Goal: Task Accomplishment & Management: Use online tool/utility

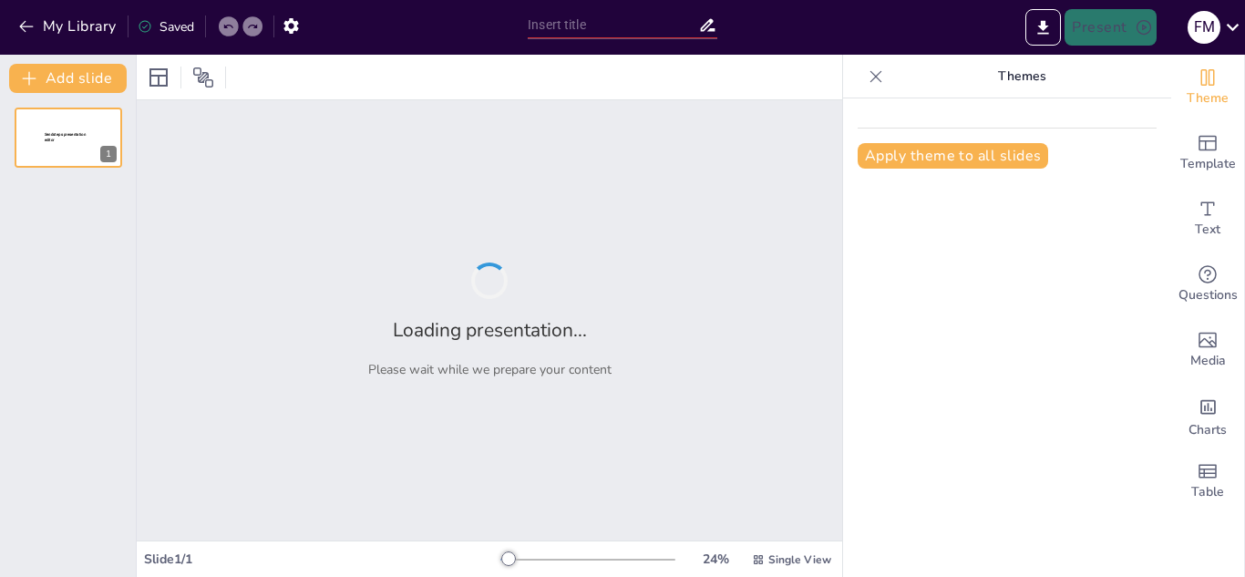
type input "Ciclo de Vida y Biología de los Mosquitos: Implicaciones para el Control"
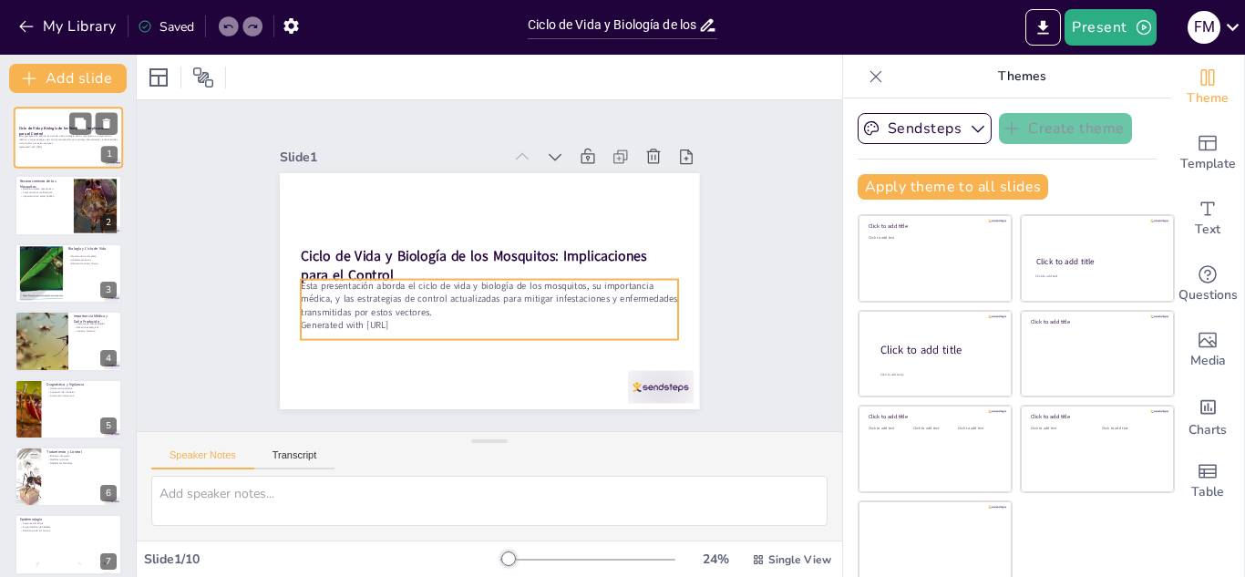
click at [80, 143] on p "Esta presentación aborda el ciclo de vida y biología de los mosquitos, su impor…" at bounding box center [68, 140] width 98 height 10
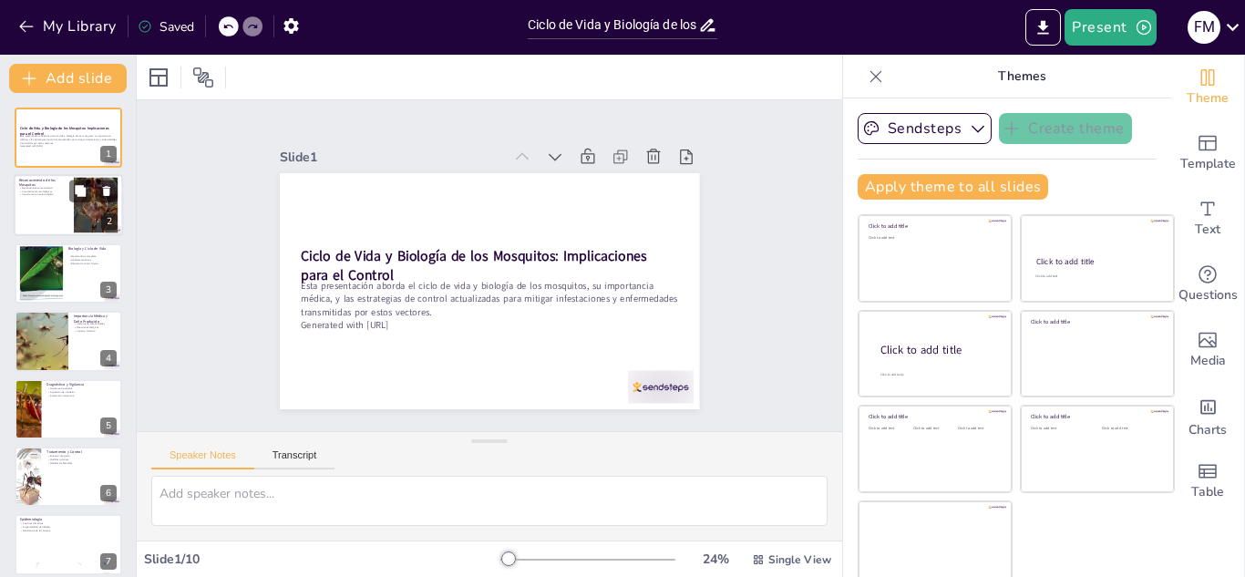
click at [67, 215] on div at bounding box center [68, 206] width 109 height 62
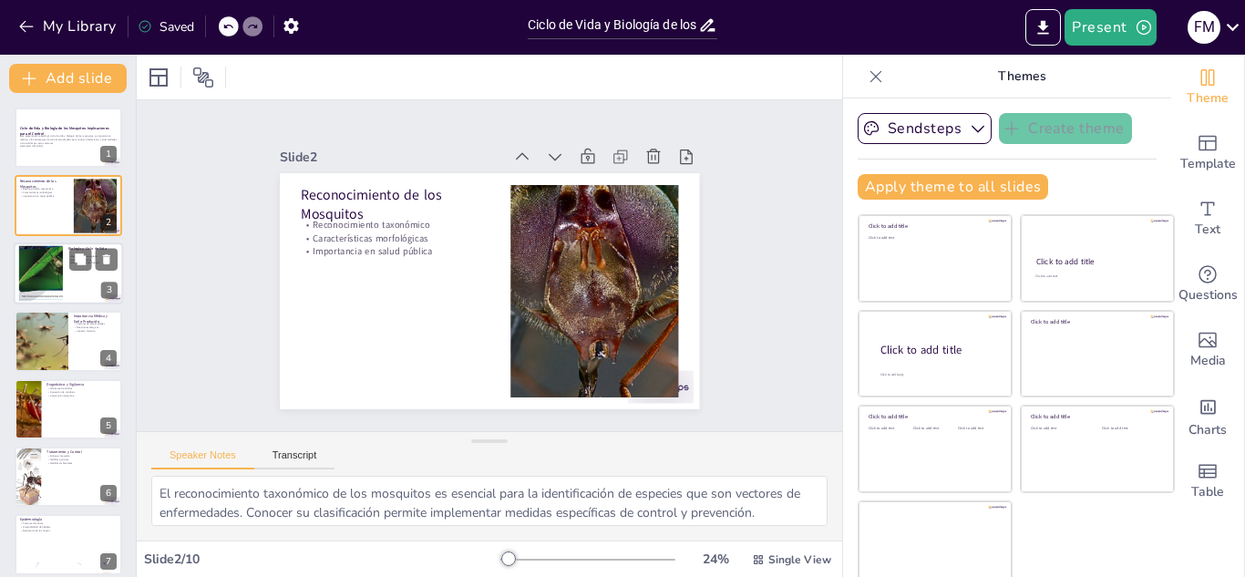
click at [54, 263] on div at bounding box center [40, 273] width 65 height 56
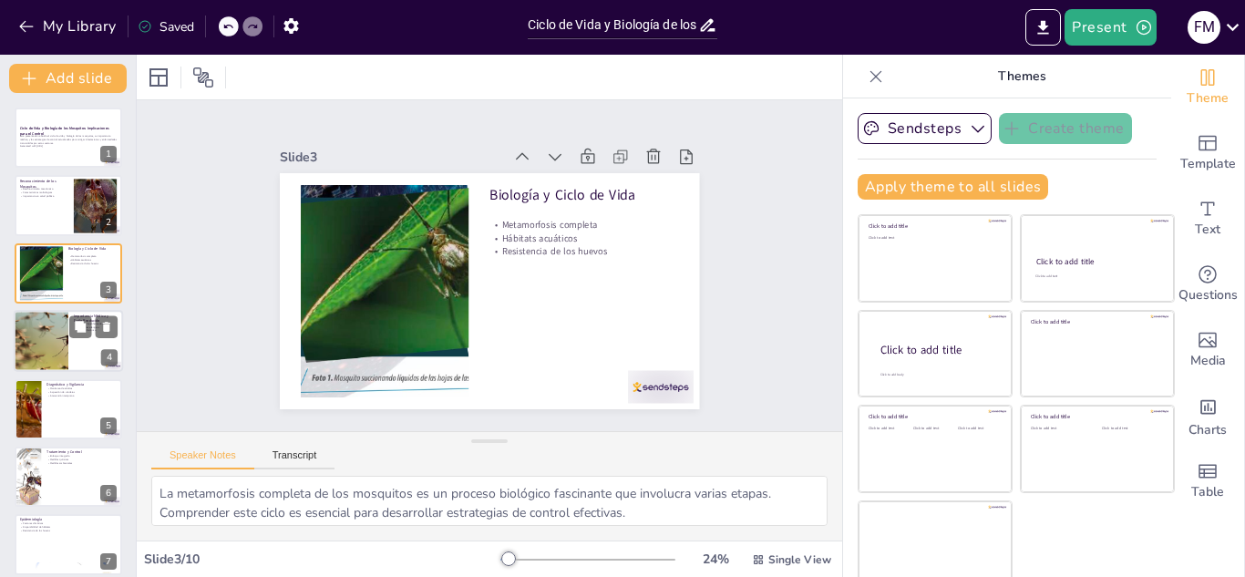
click at [49, 332] on div at bounding box center [41, 341] width 110 height 62
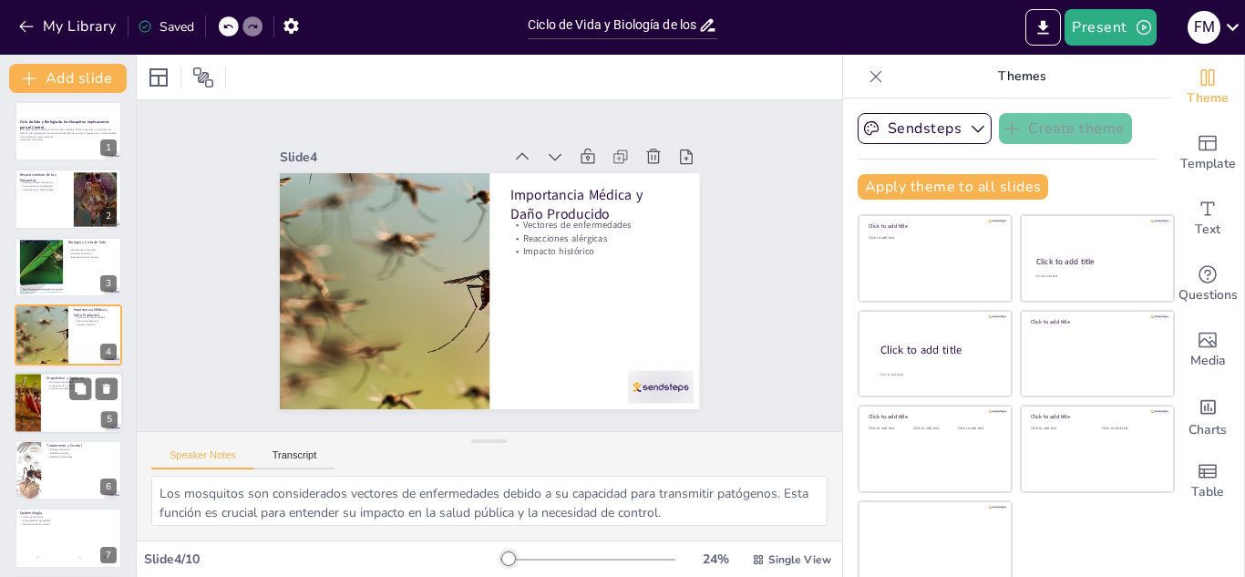
click at [59, 384] on p "Inspección de criaderos" at bounding box center [81, 385] width 71 height 4
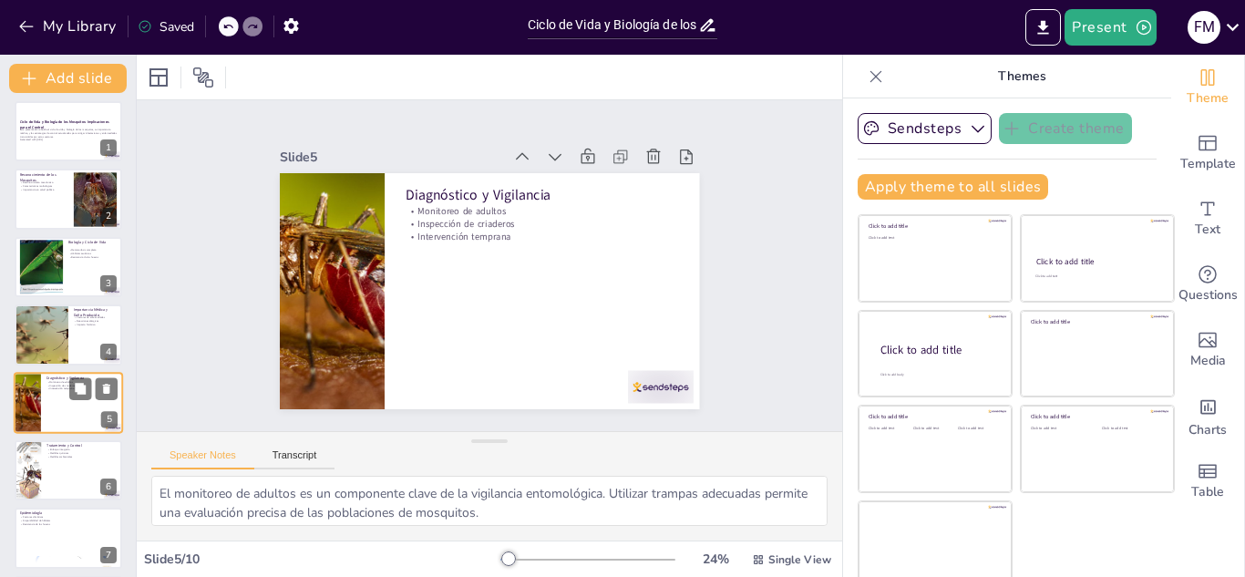
scroll to position [74, 0]
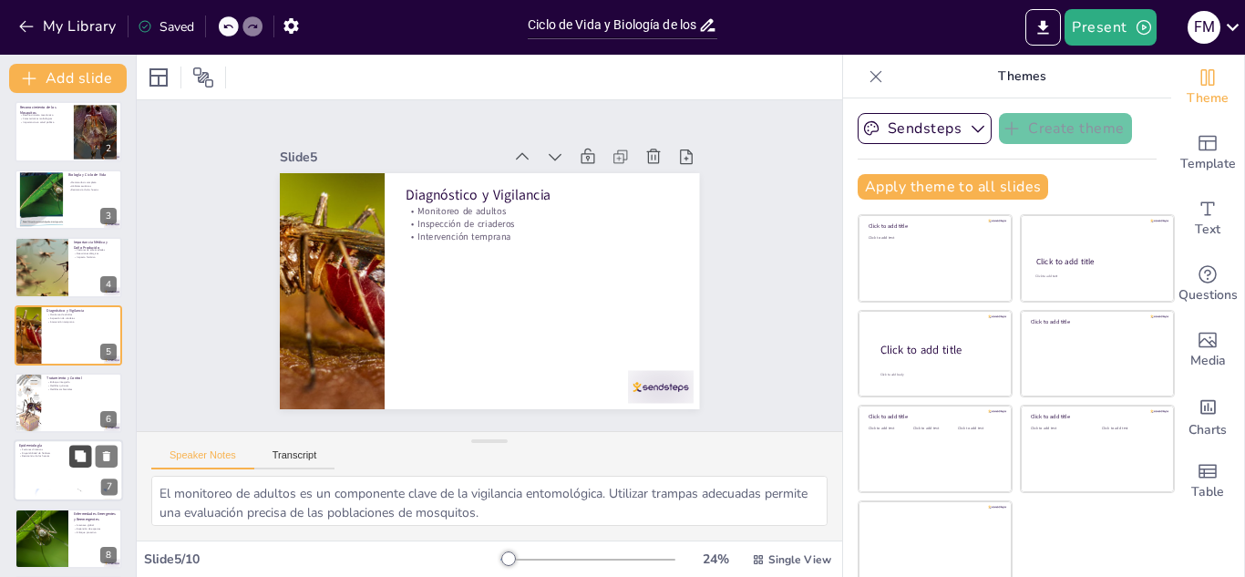
click at [69, 465] on button at bounding box center [80, 457] width 22 height 22
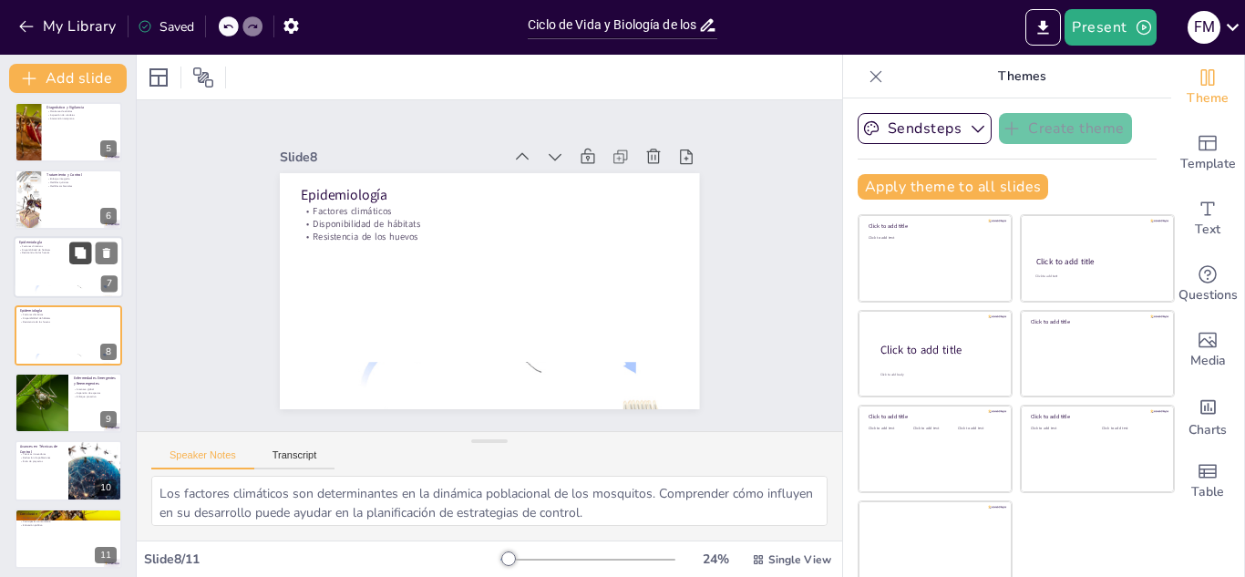
click at [69, 465] on button at bounding box center [80, 457] width 22 height 22
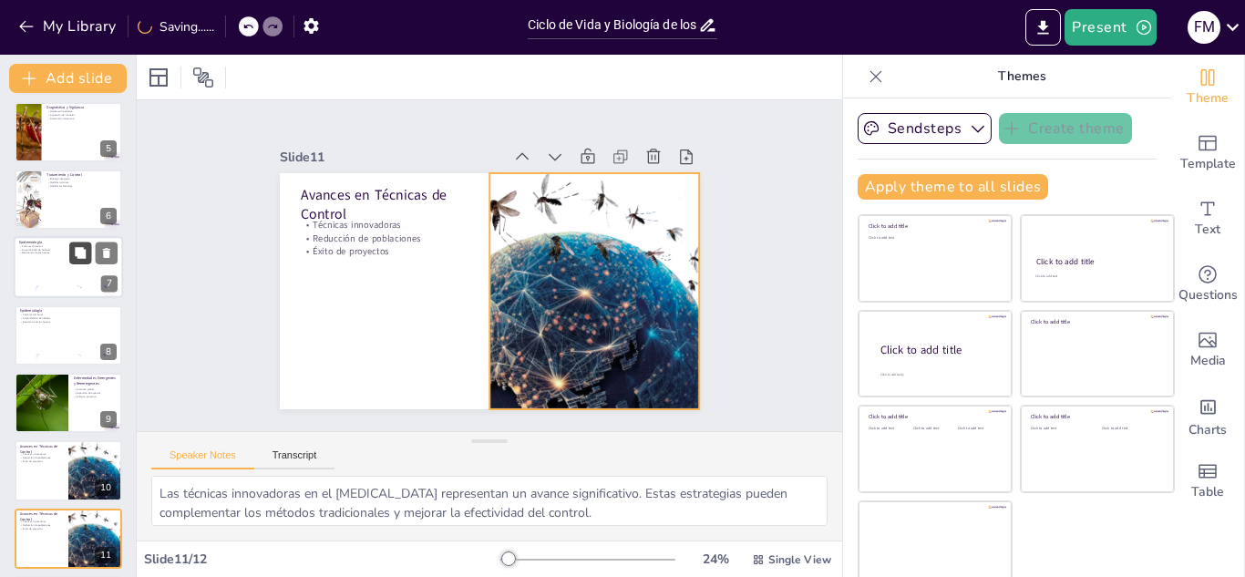
scroll to position [352, 0]
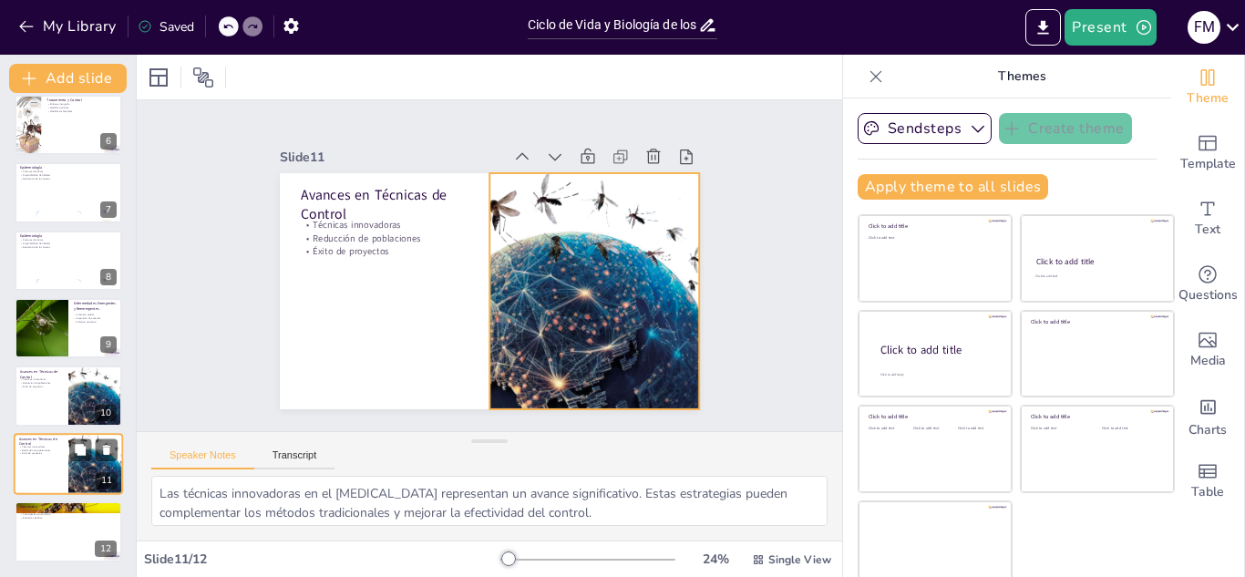
click at [69, 482] on div at bounding box center [96, 464] width 72 height 62
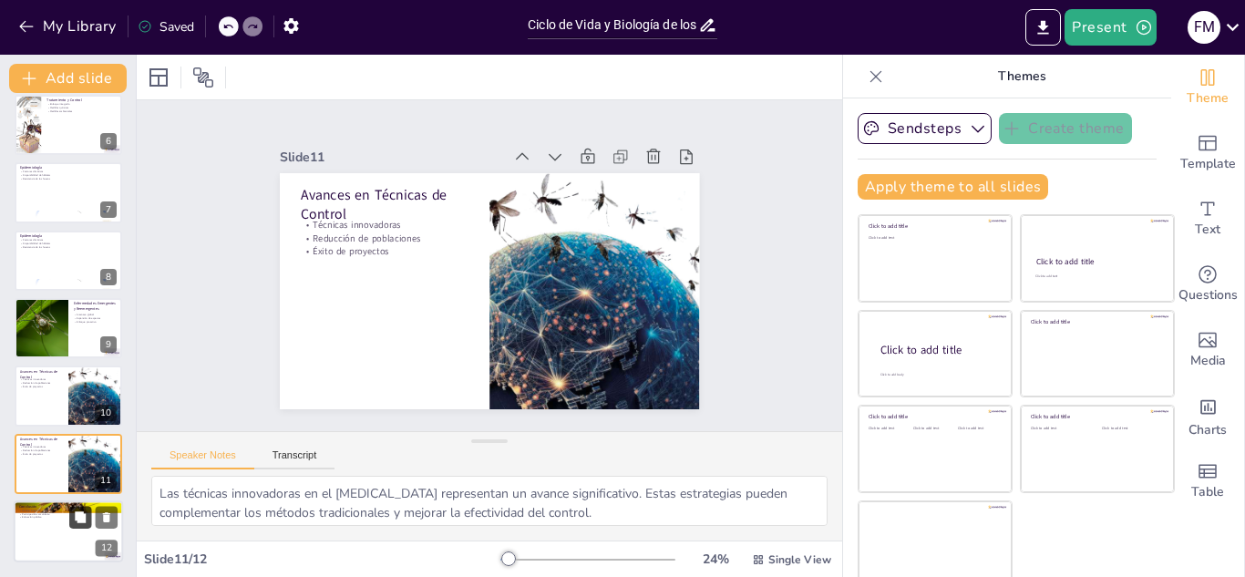
click at [69, 509] on button at bounding box center [80, 518] width 22 height 22
type textarea "El manejo integrado es clave para abordar el problema de los mosquitos. Este en…"
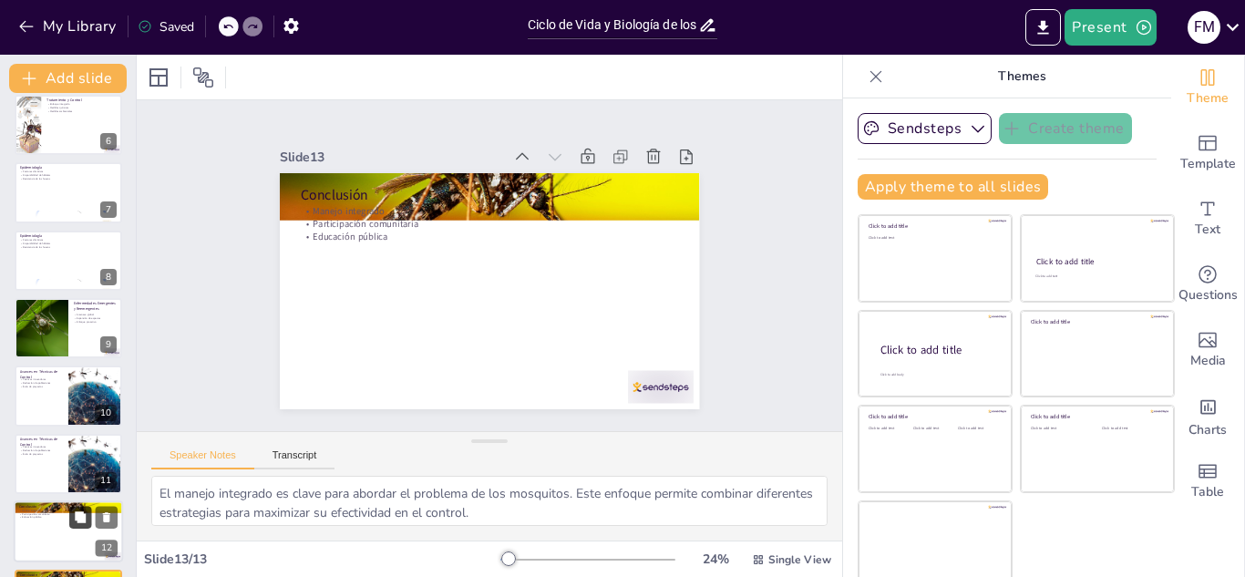
scroll to position [419, 0]
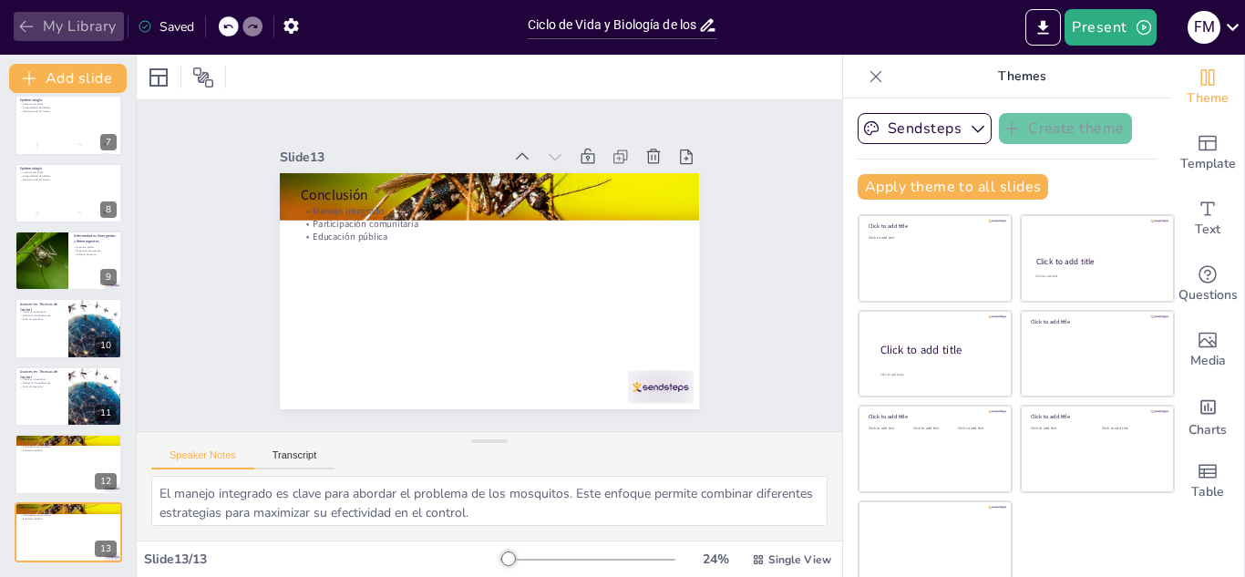
click at [23, 16] on button "My Library" at bounding box center [69, 26] width 110 height 29
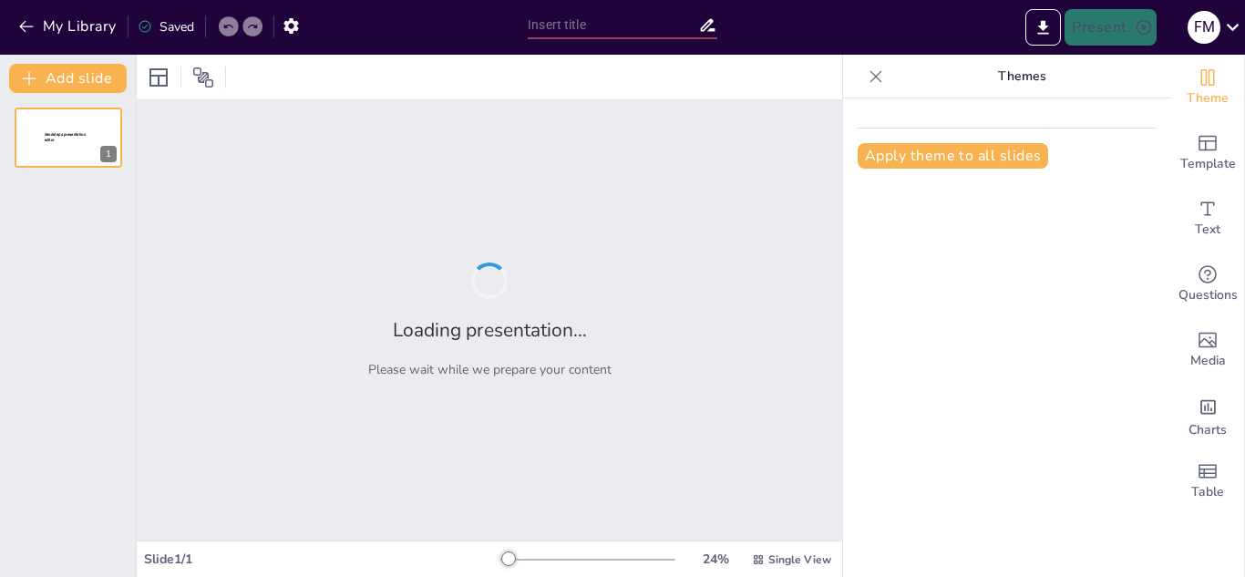
type input "Imported Moscas E parasitrias 2024.ppt"
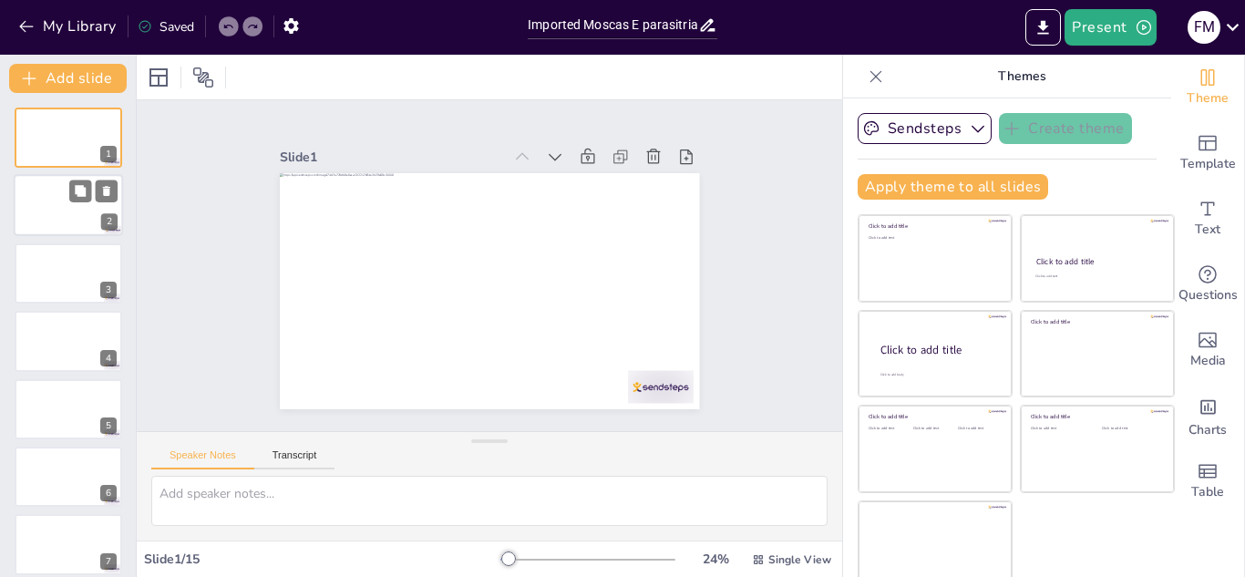
click at [59, 182] on div at bounding box center [68, 206] width 109 height 62
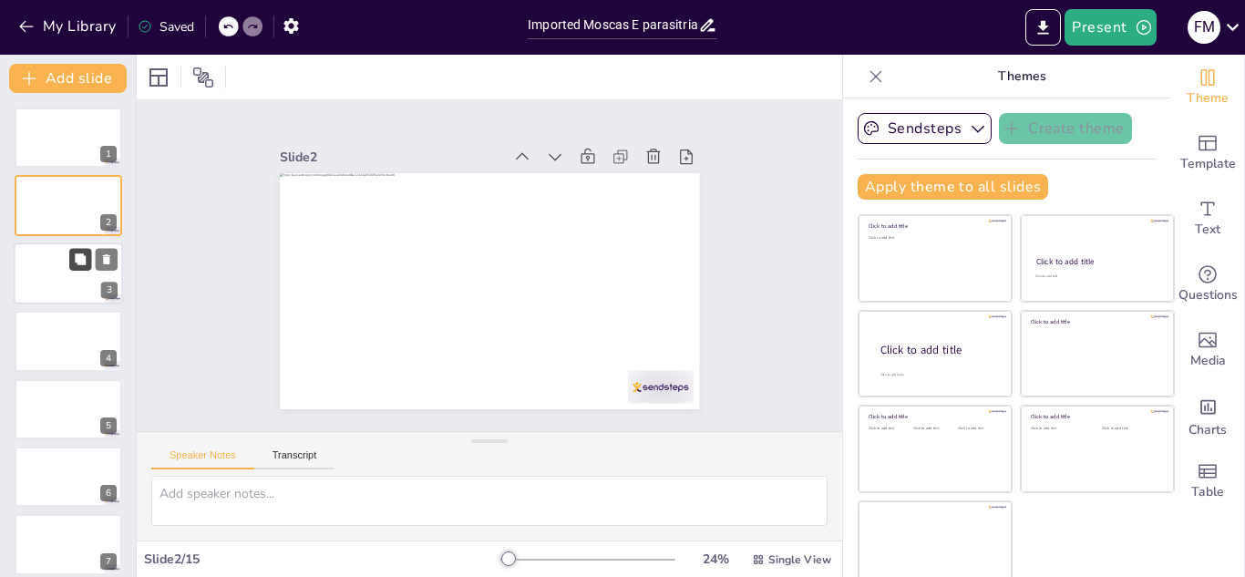
click at [75, 263] on icon at bounding box center [80, 259] width 13 height 13
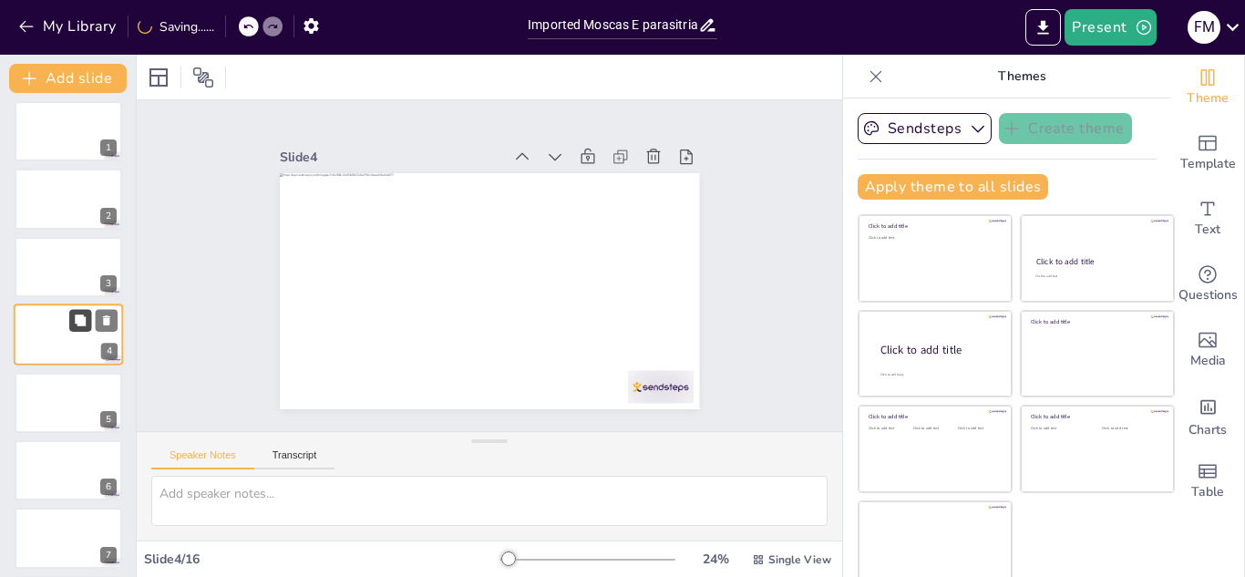
click at [75, 328] on button at bounding box center [80, 321] width 22 height 22
click at [76, 394] on icon at bounding box center [80, 388] width 13 height 13
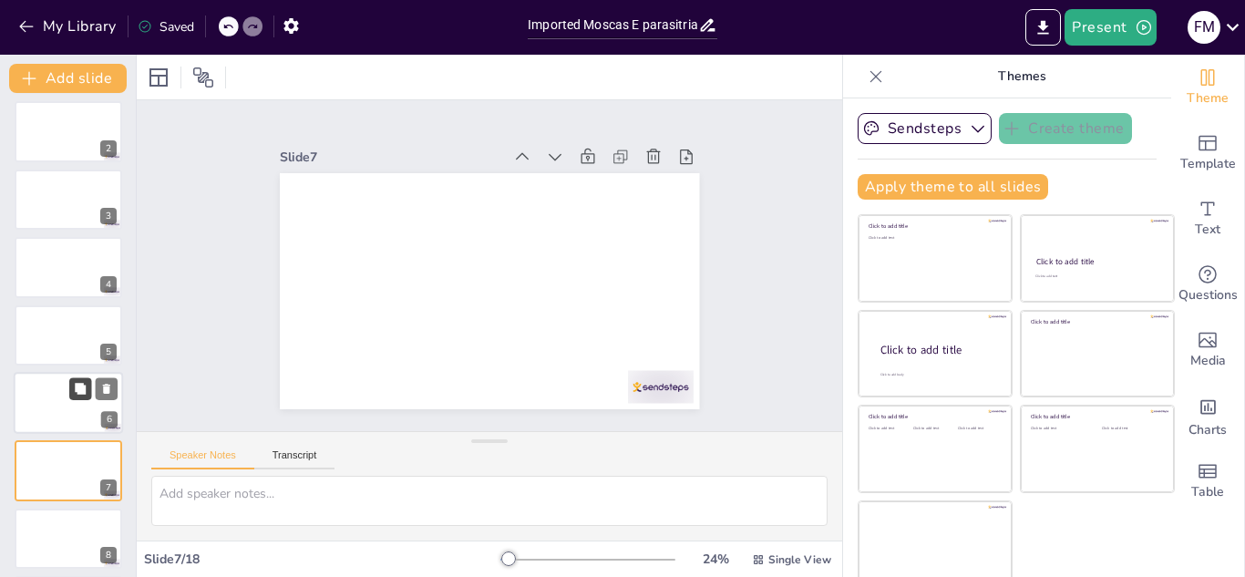
scroll to position [210, 0]
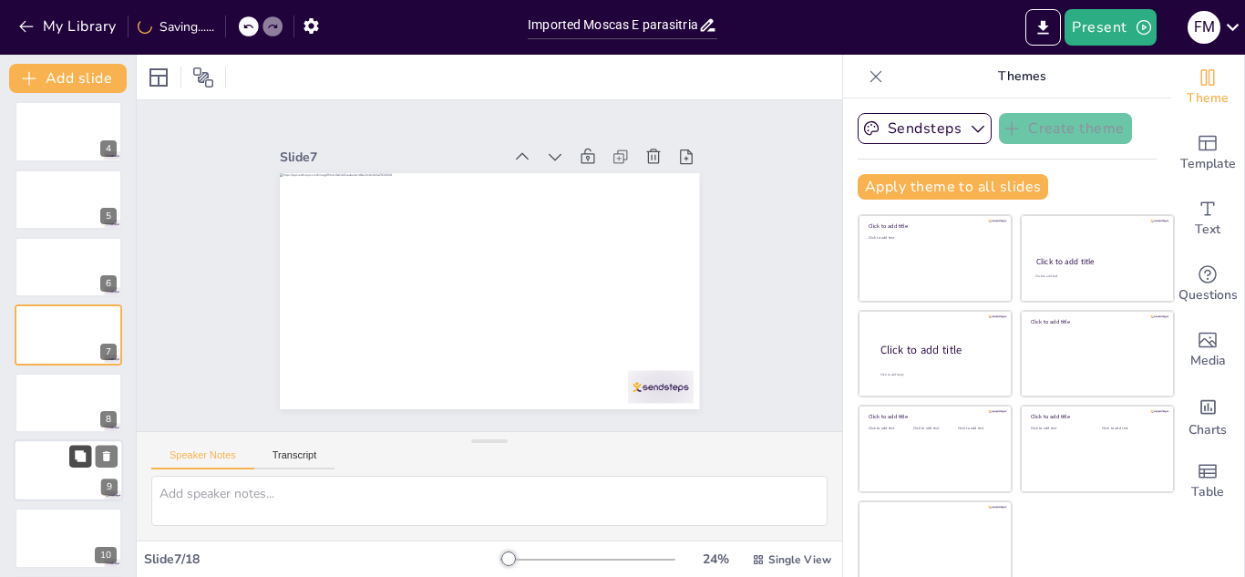
click at [72, 458] on button at bounding box center [80, 456] width 22 height 22
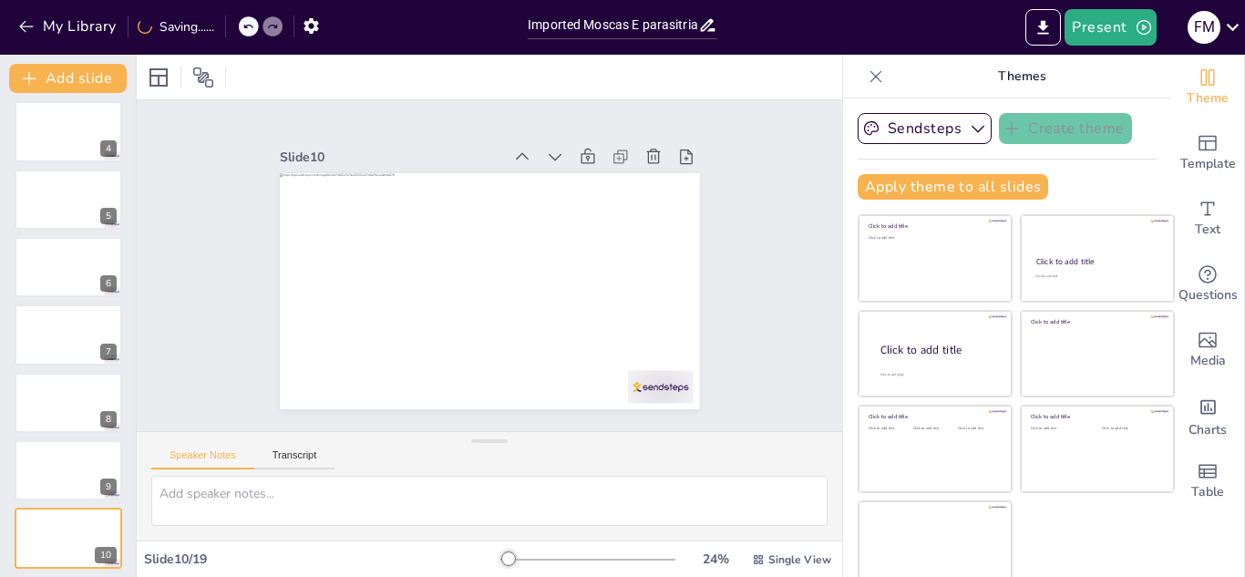
scroll to position [413, 0]
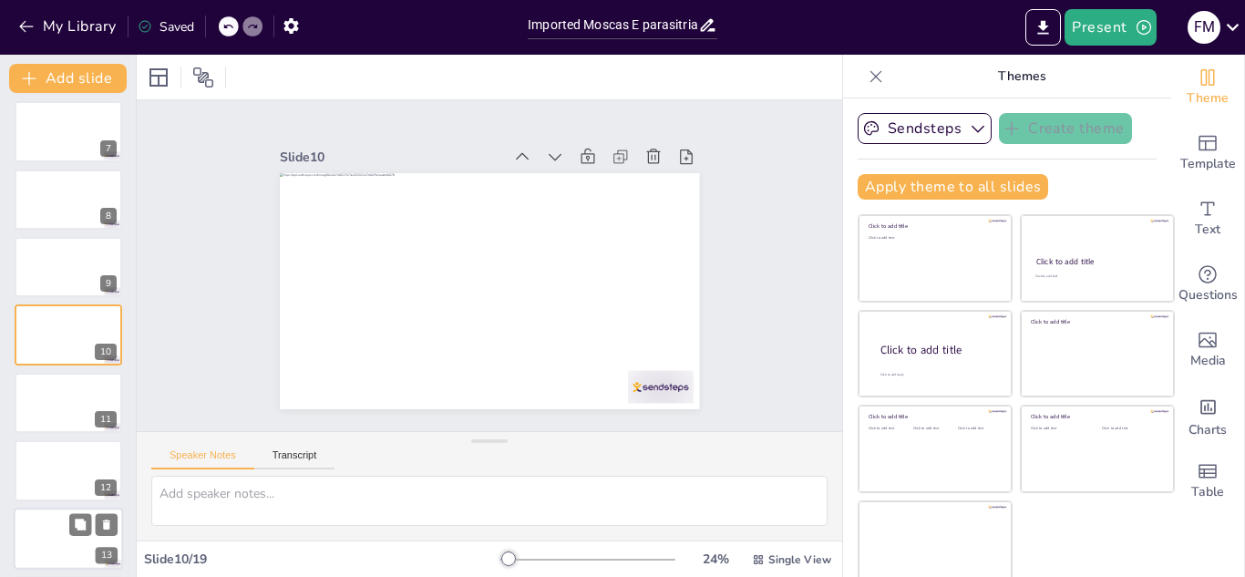
click at [67, 525] on div at bounding box center [68, 539] width 109 height 62
click at [47, 423] on div at bounding box center [68, 403] width 109 height 62
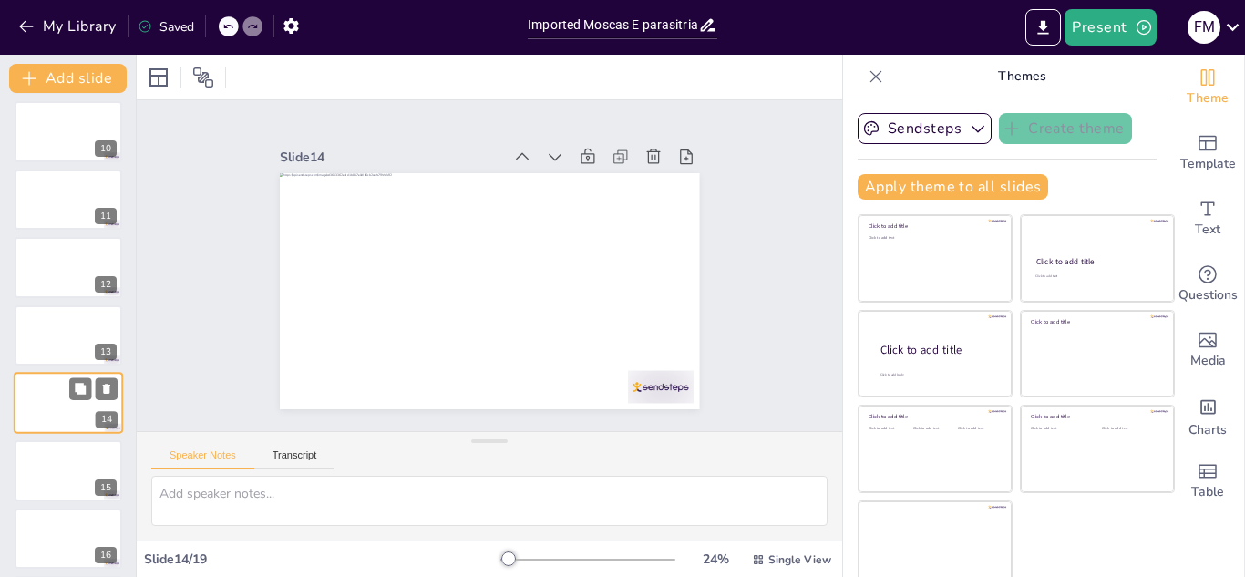
scroll to position [685, 0]
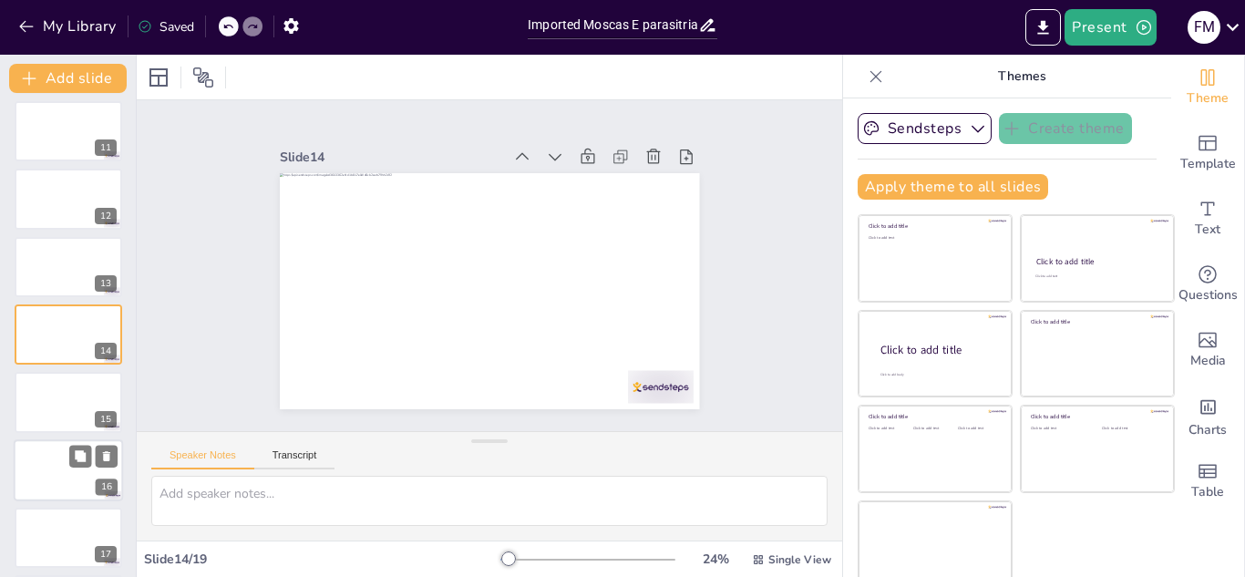
click at [60, 476] on div at bounding box center [68, 470] width 109 height 62
click at [61, 513] on div at bounding box center [68, 539] width 109 height 62
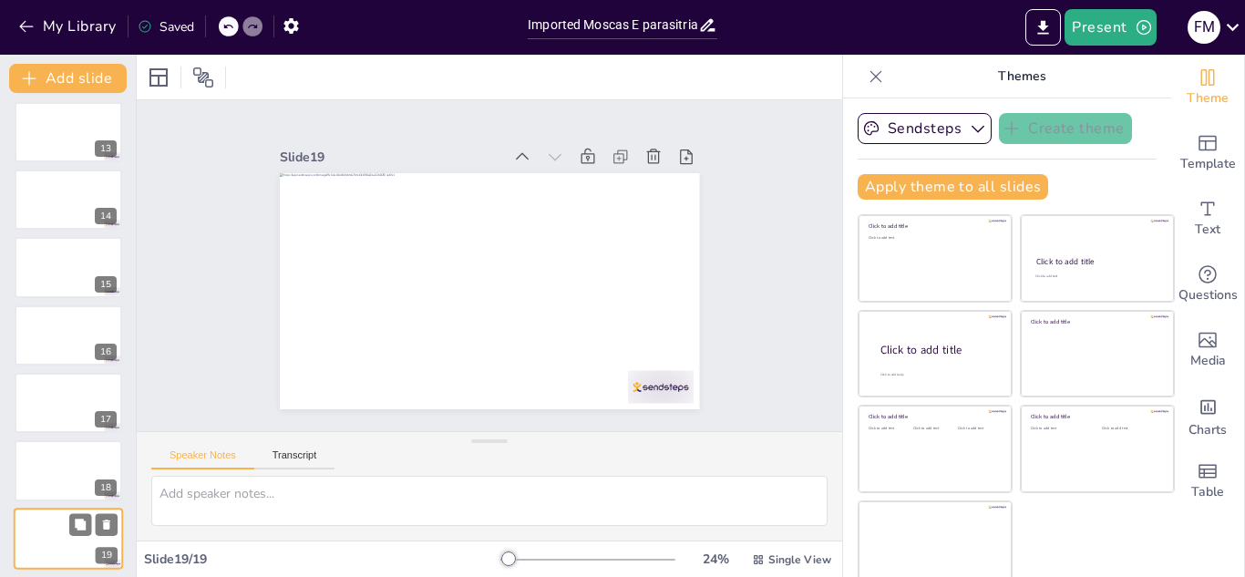
scroll to position [826, 0]
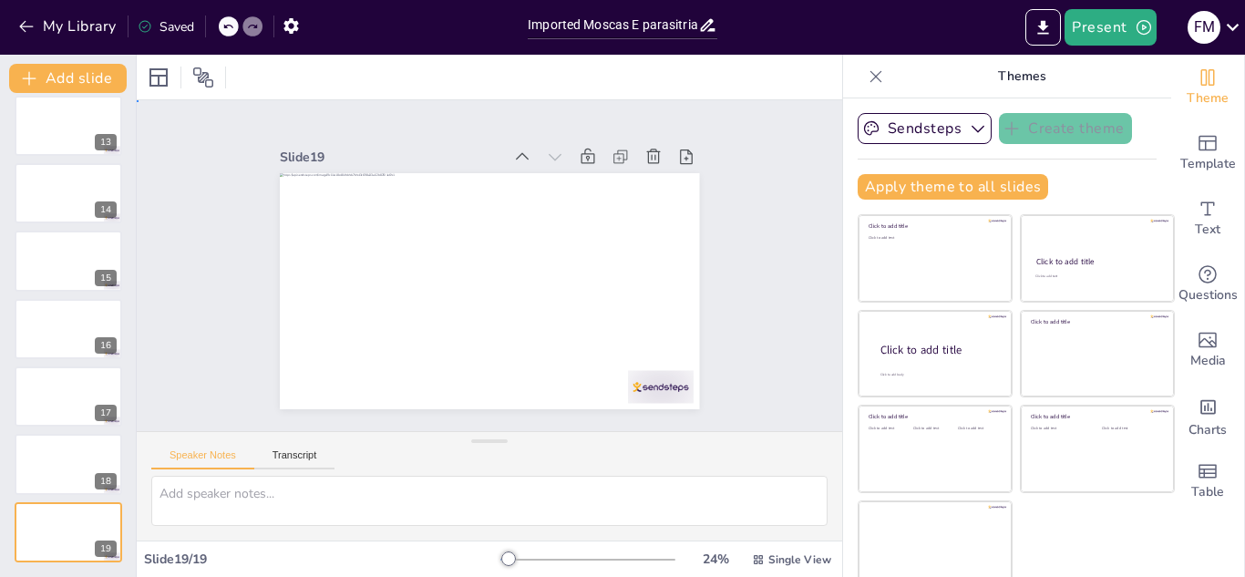
click at [717, 213] on div "Slide 1 Slide 2 Slide 3 Slide 4 Slide 5 Slide 6 Slide 7 Slide 8 Slide 9 Slide 1…" at bounding box center [489, 265] width 563 height 580
click at [57, 466] on div at bounding box center [68, 465] width 109 height 62
click at [59, 388] on div at bounding box center [68, 397] width 109 height 62
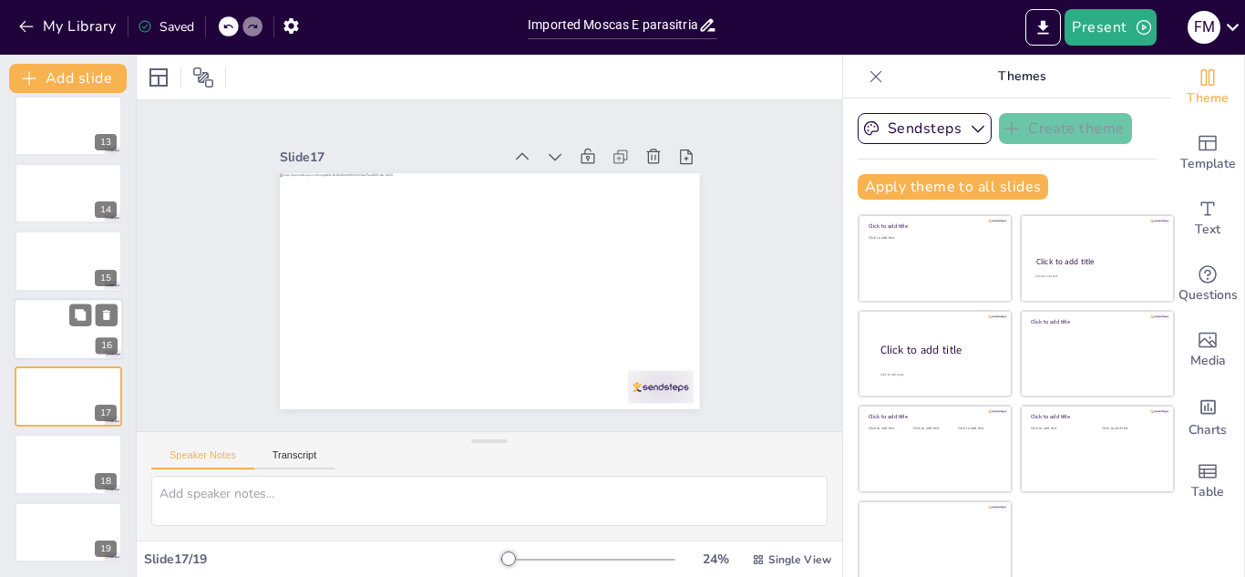
click at [58, 336] on div at bounding box center [68, 329] width 109 height 62
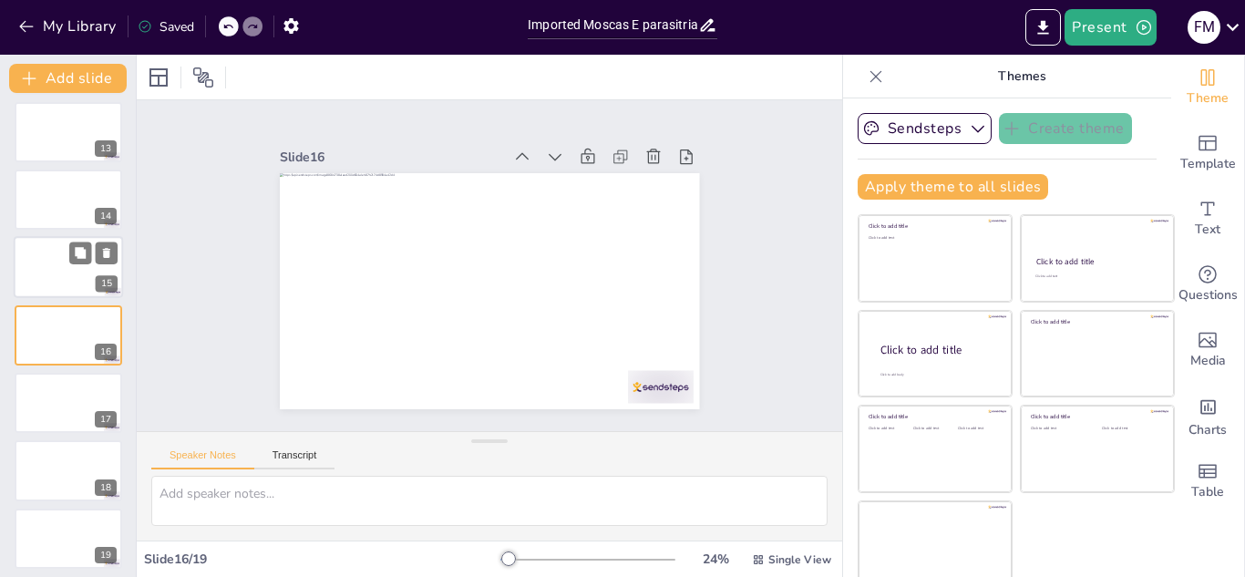
click at [65, 282] on div at bounding box center [68, 268] width 109 height 62
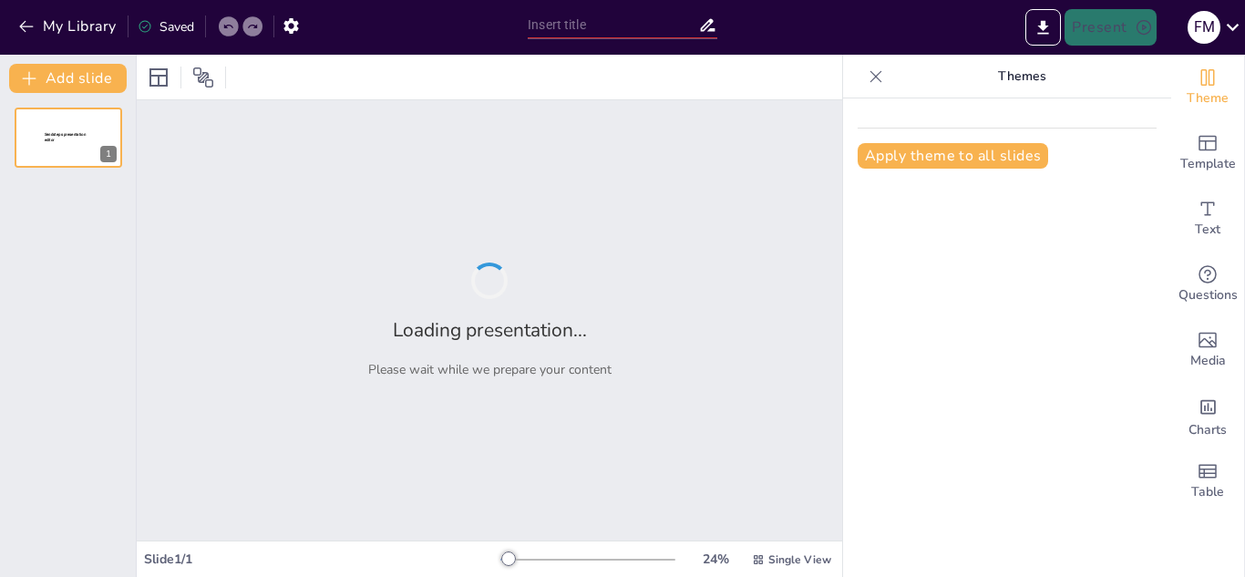
type input "Impacto Médico de las Enfermedades Transmitidas por Mosquitos: Un Análisis Exha…"
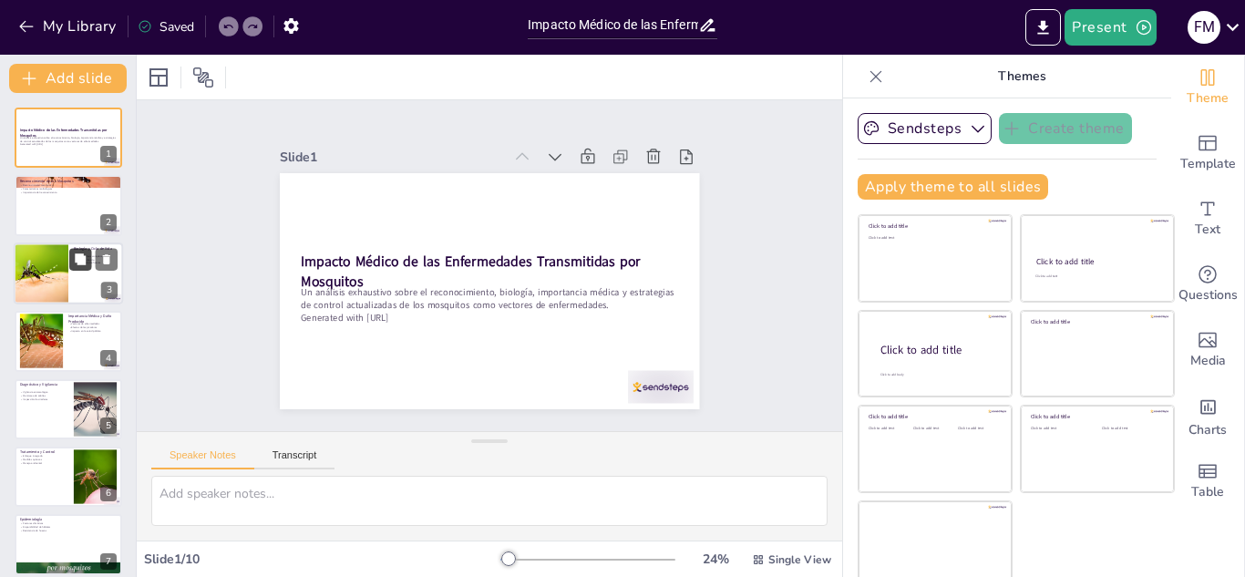
click at [70, 258] on button at bounding box center [80, 259] width 22 height 22
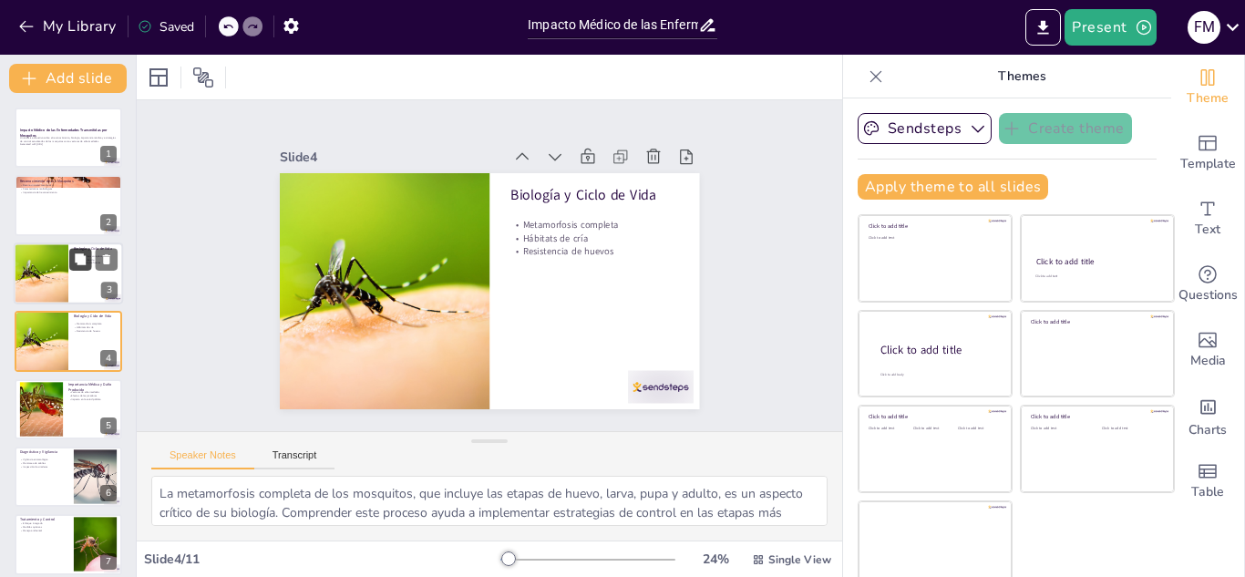
scroll to position [6, 0]
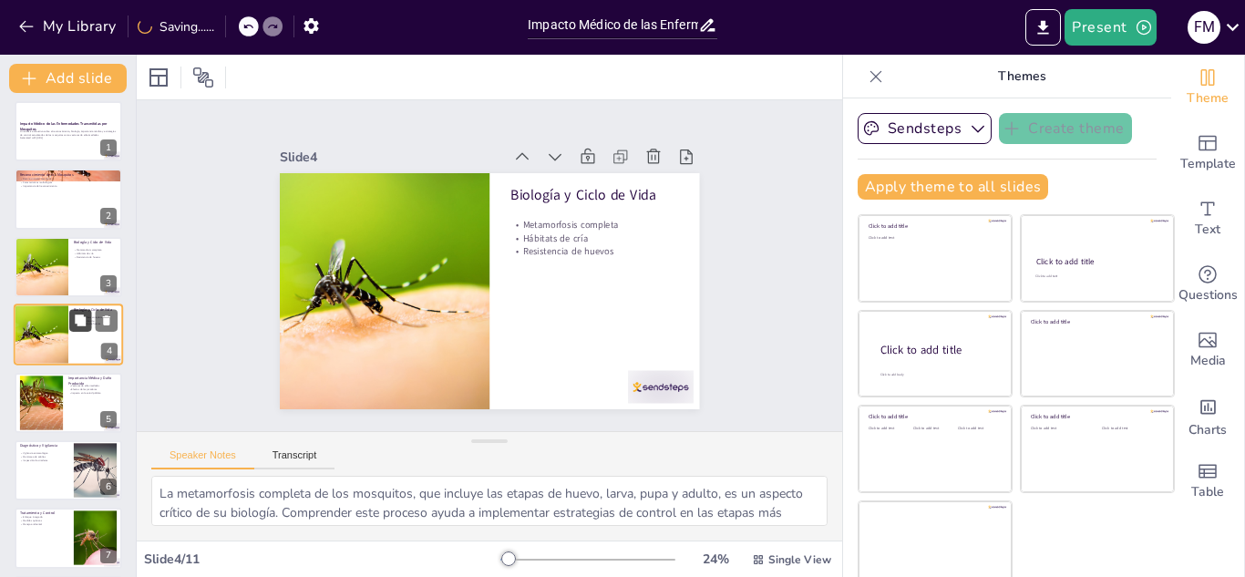
click at [73, 319] on button at bounding box center [80, 321] width 22 height 22
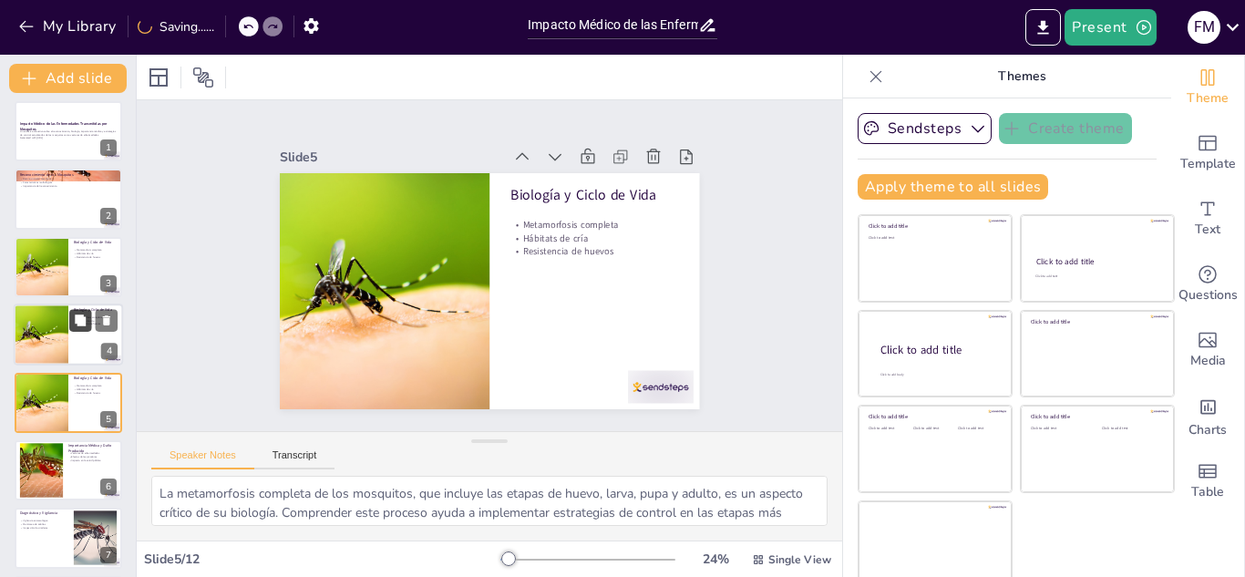
scroll to position [74, 0]
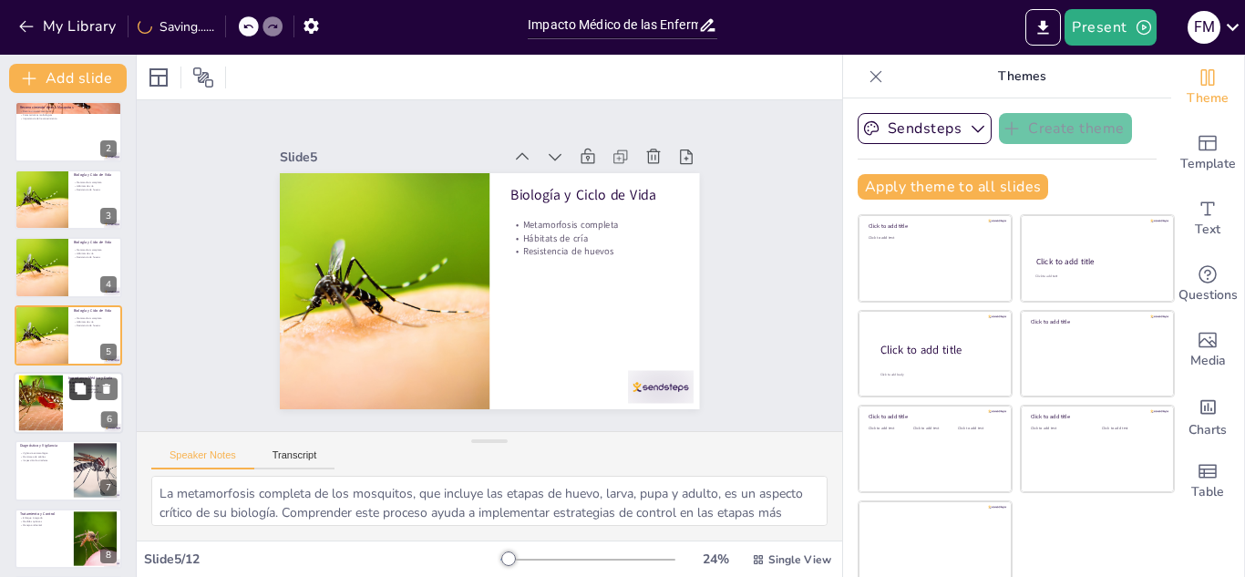
click at [76, 385] on icon at bounding box center [80, 388] width 11 height 11
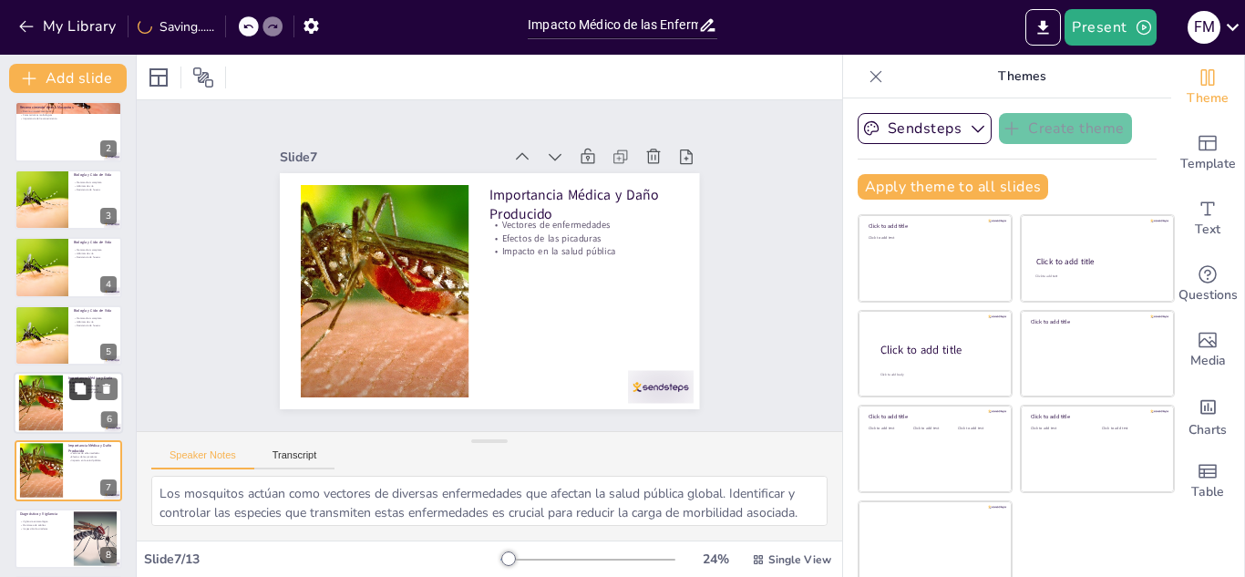
scroll to position [210, 0]
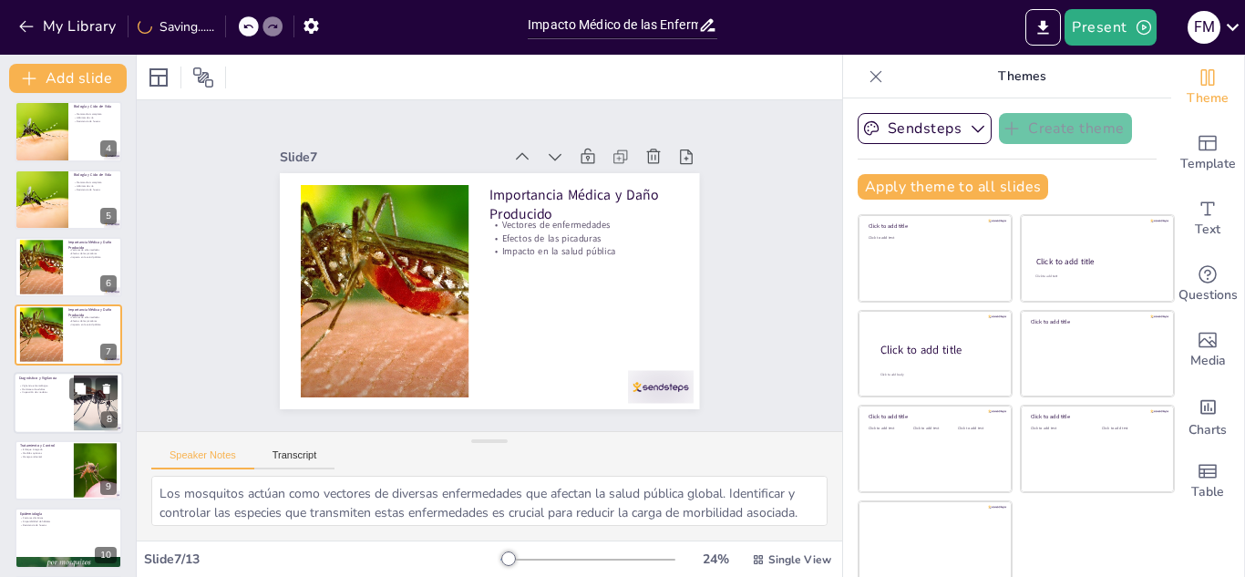
click at [55, 410] on div at bounding box center [68, 403] width 109 height 62
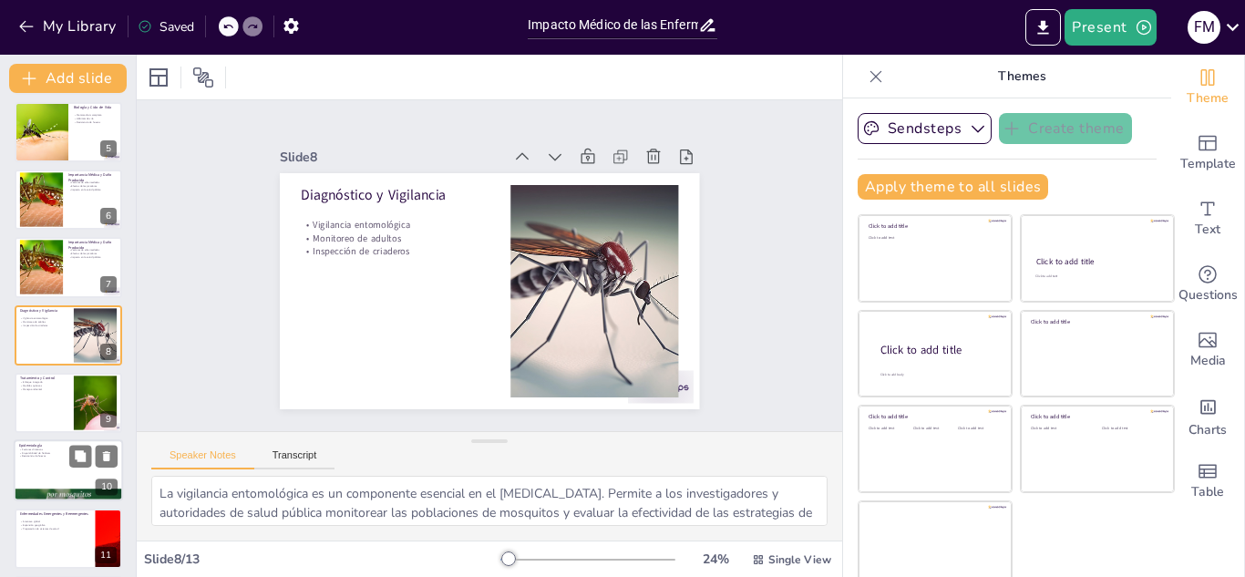
click at [58, 451] on p "Disponibilidad de hábitats" at bounding box center [68, 453] width 98 height 4
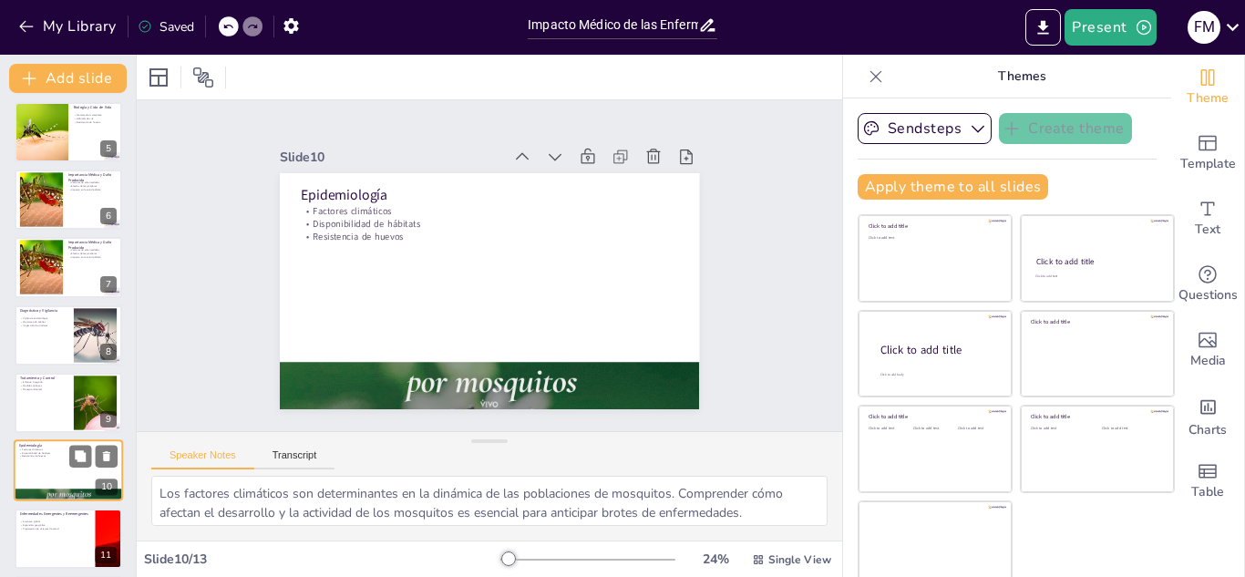
scroll to position [413, 0]
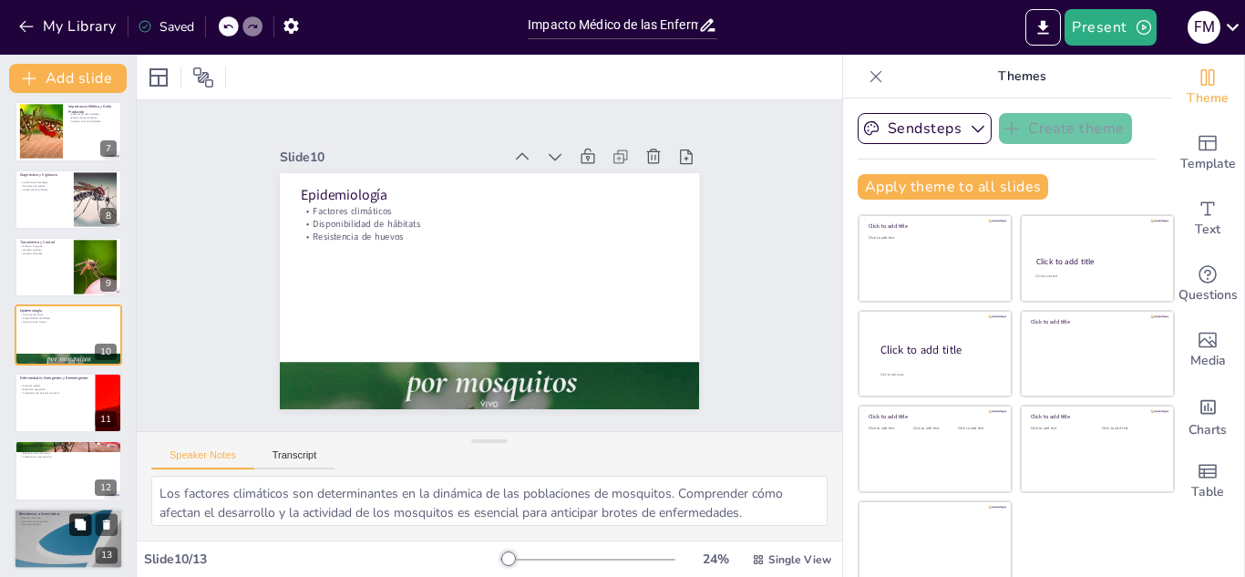
click at [77, 519] on icon at bounding box center [80, 524] width 13 height 13
type textarea "La resistencia a insecticidas representa un desafío creciente en el control de …"
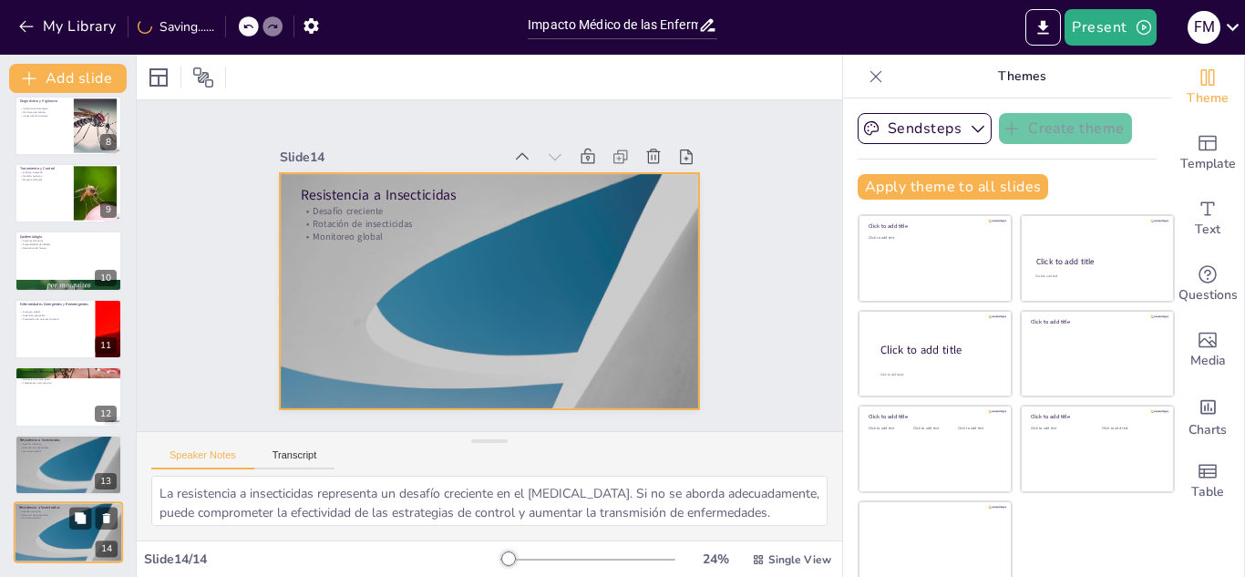
click at [52, 529] on div at bounding box center [68, 532] width 109 height 62
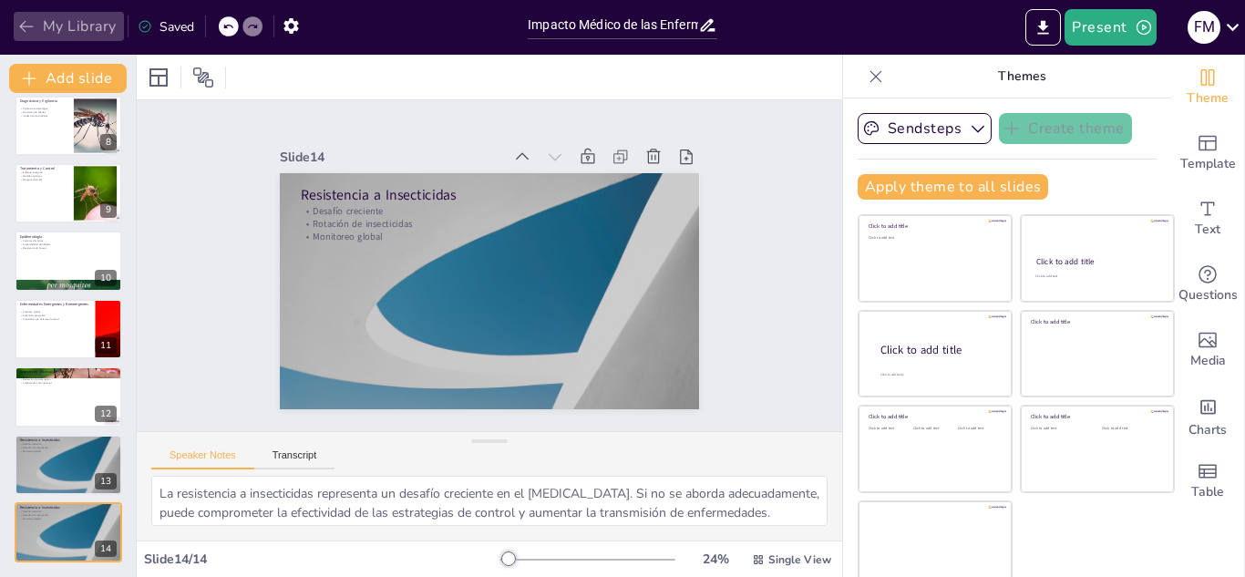
click at [23, 37] on button "My Library" at bounding box center [69, 26] width 110 height 29
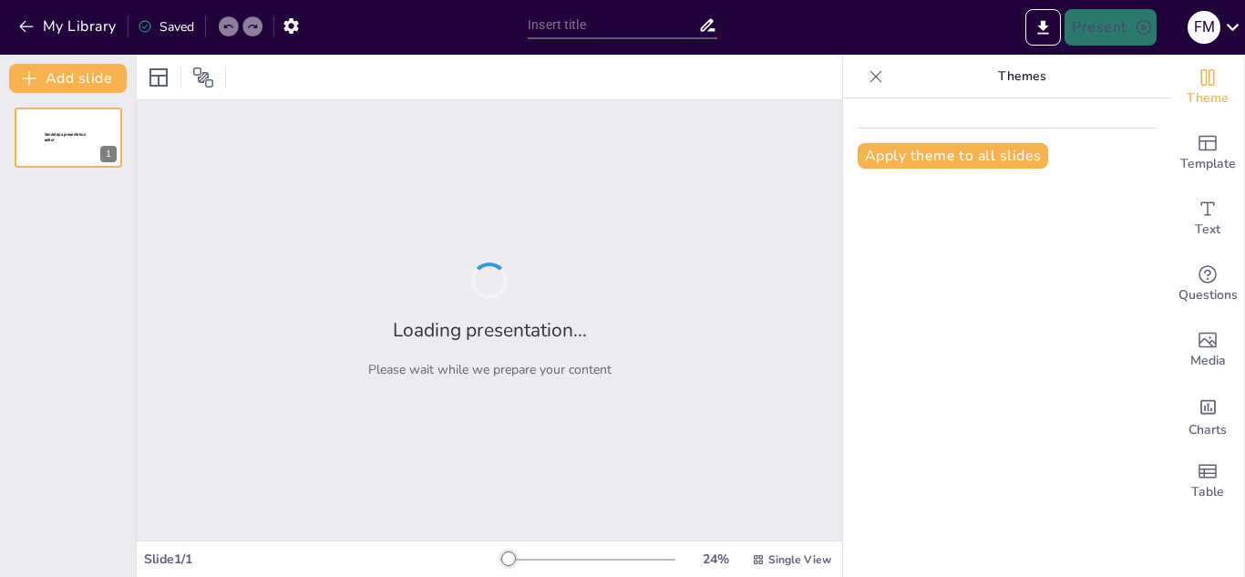
type input "Impacto Médico de las Enfermedades Transmitidas por Mosquitos: Un Análisis Exha…"
